Goal: Task Accomplishment & Management: Complete application form

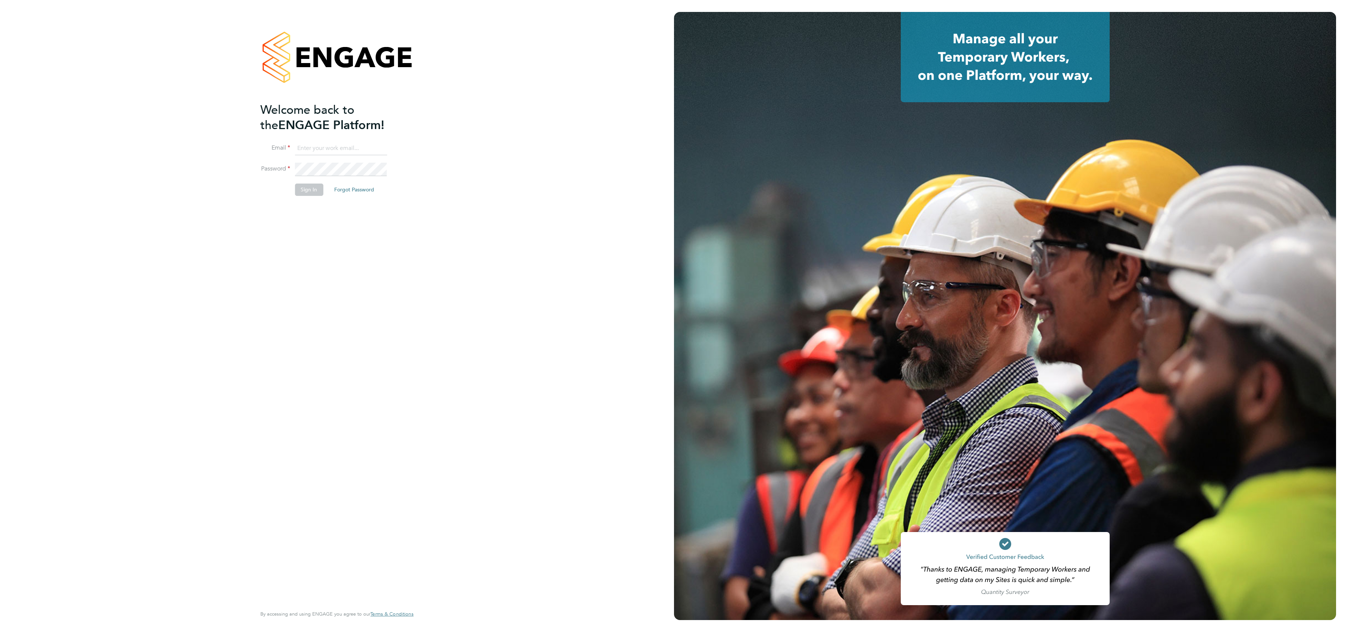
type input "[PERSON_NAME][EMAIL_ADDRESS][PERSON_NAME][DOMAIN_NAME]"
click at [425, 283] on div "Welcome back to the ENGAGE Platform! Email [PERSON_NAME][EMAIL_ADDRESS][PERSON_…" at bounding box center [337, 316] width 183 height 632
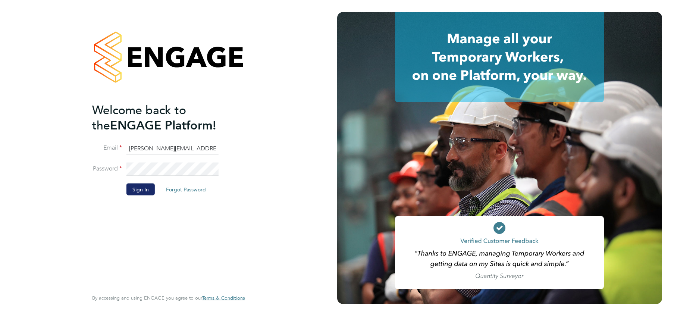
click at [138, 187] on button "Sign In" at bounding box center [140, 190] width 28 height 12
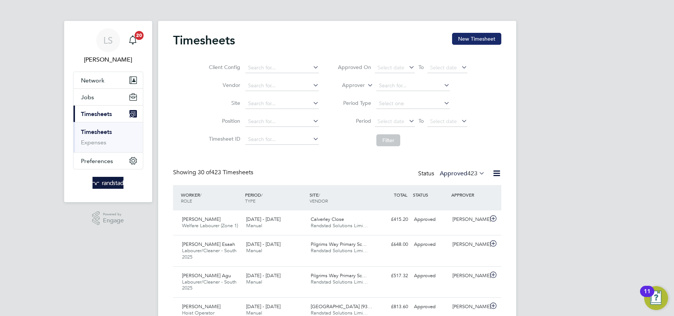
click at [471, 41] on button "New Timesheet" at bounding box center [476, 39] width 49 height 12
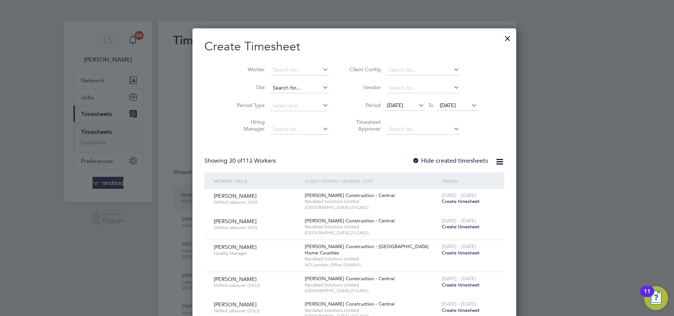
click at [284, 84] on input at bounding box center [299, 88] width 59 height 10
click at [277, 99] on li "Tovil" at bounding box center [282, 98] width 59 height 10
type input "Tovil"
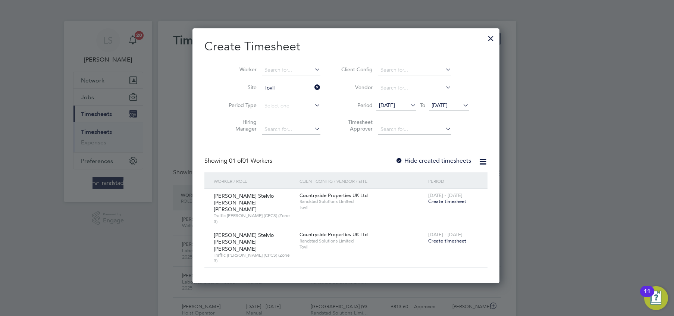
click at [431, 101] on span "27 Aug 2025" at bounding box center [449, 106] width 40 height 10
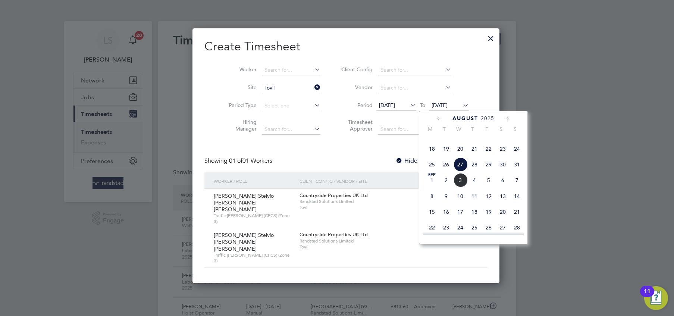
click at [473, 187] on span "4" at bounding box center [475, 180] width 14 height 14
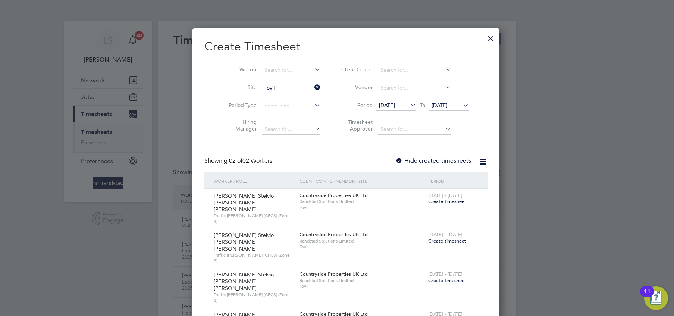
click at [400, 160] on label "Hide created timesheets" at bounding box center [434, 160] width 76 height 7
click at [395, 105] on span "20 Aug 2025" at bounding box center [387, 105] width 16 height 7
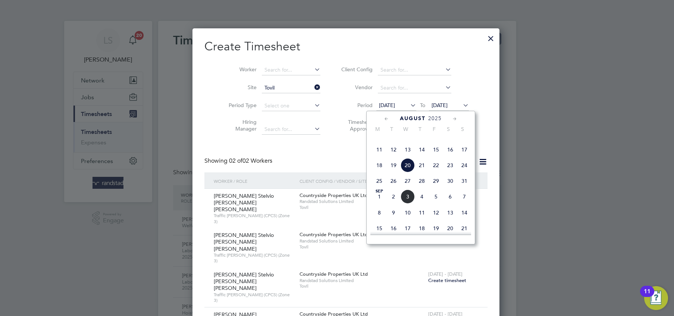
click at [409, 141] on span "6" at bounding box center [408, 134] width 14 height 14
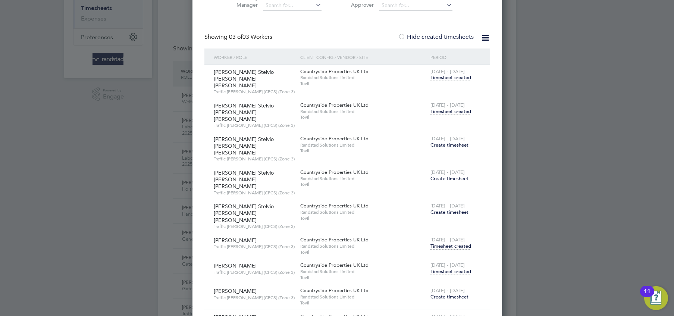
click at [150, 162] on div at bounding box center [337, 158] width 674 height 316
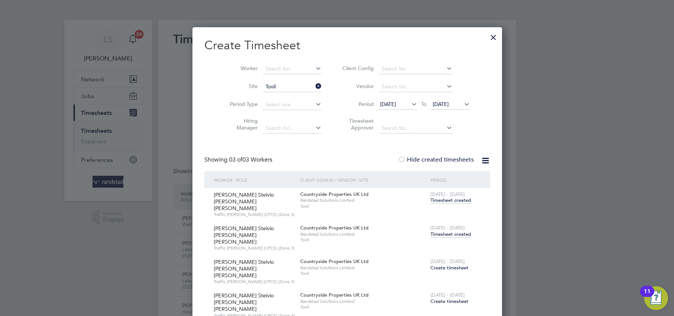
click at [487, 39] on div at bounding box center [493, 35] width 13 height 13
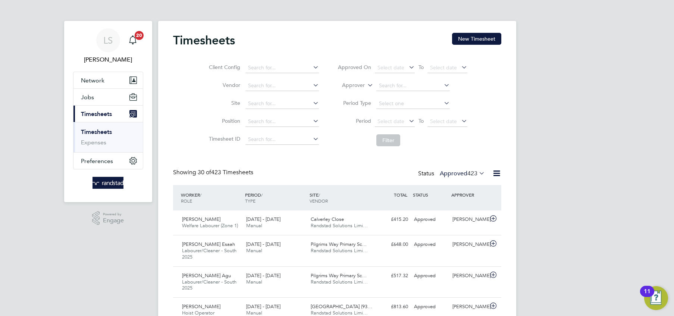
scroll to position [25, 65]
